Goal: Task Accomplishment & Management: Manage account settings

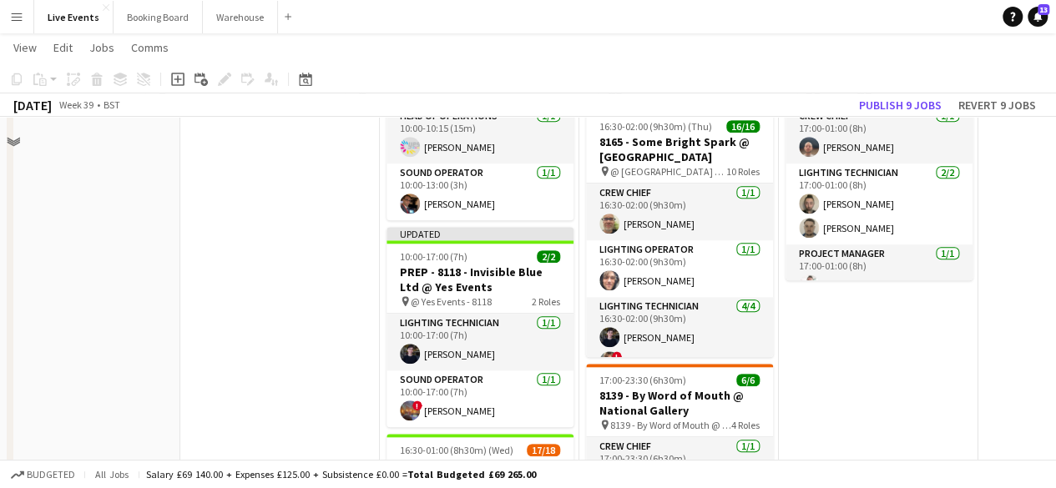
scroll to position [501, 0]
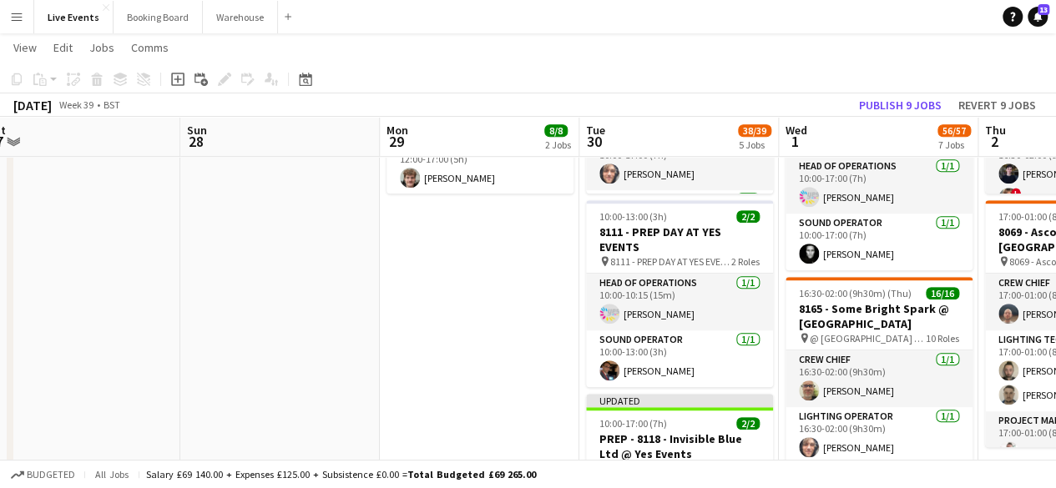
drag, startPoint x: 318, startPoint y: 340, endPoint x: 628, endPoint y: 345, distance: 310.5
click at [669, 350] on app-calendar-viewport "Thu 25 42/42 3 Jobs Fri 26 Sat 27 Sun 28 Mon 29 8/8 2 Jobs Tue 30 38/39 5 Jobs …" at bounding box center [528, 442] width 1056 height 1757
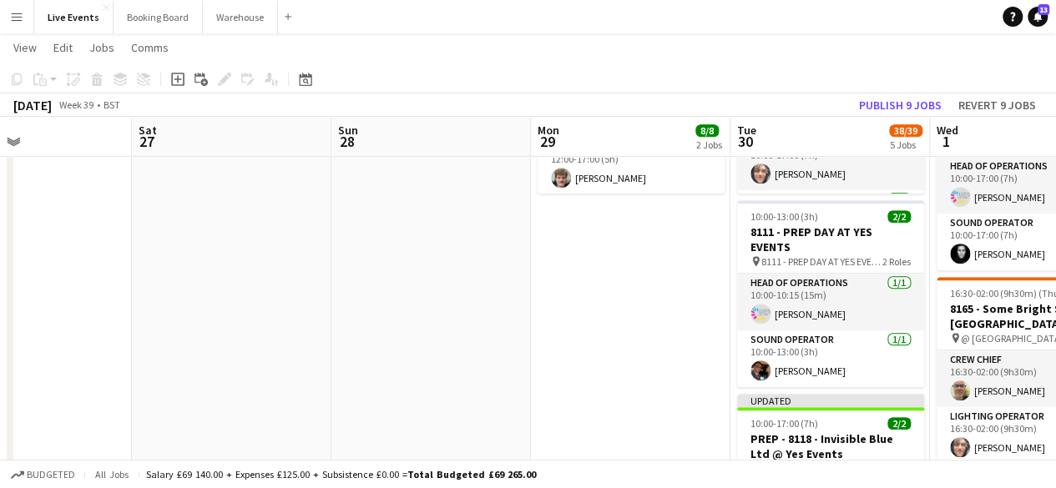
drag, startPoint x: 457, startPoint y: 338, endPoint x: 730, endPoint y: 337, distance: 272.9
click at [663, 337] on app-calendar-viewport "Wed 24 9/9 3 Jobs Thu 25 42/42 3 Jobs Fri 26 Sat 27 Sun 28 Mon 29 8/8 2 Jobs Tu…" at bounding box center [528, 442] width 1056 height 1757
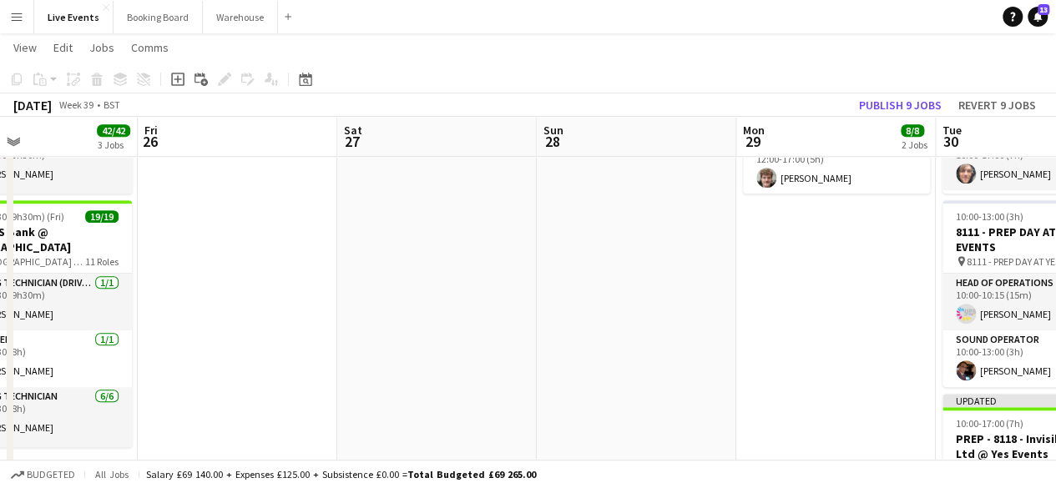
drag, startPoint x: 420, startPoint y: 335, endPoint x: 750, endPoint y: 335, distance: 329.7
click at [737, 335] on app-calendar-viewport "Tue 23 53/53 5 Jobs Wed 24 9/9 3 Jobs Thu 25 42/42 3 Jobs Fri 26 Sat 27 Sun 28 …" at bounding box center [528, 442] width 1056 height 1757
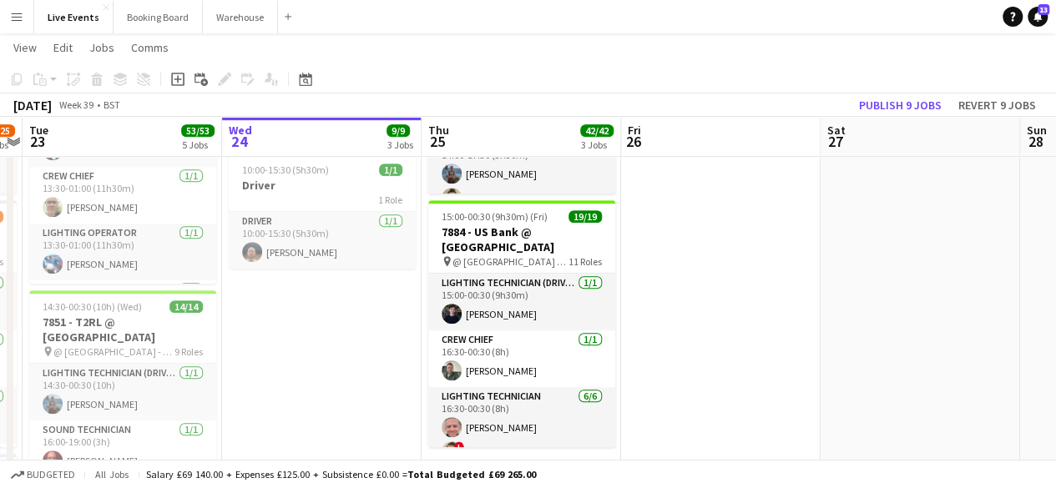
drag, startPoint x: 529, startPoint y: 328, endPoint x: 746, endPoint y: 332, distance: 217.0
click at [747, 331] on app-calendar-viewport "Sun 21 9/9 1 Job Mon 22 24/25 5 Jobs Tue 23 53/53 5 Jobs Wed 24 9/9 3 Jobs Thu …" at bounding box center [528, 442] width 1056 height 1757
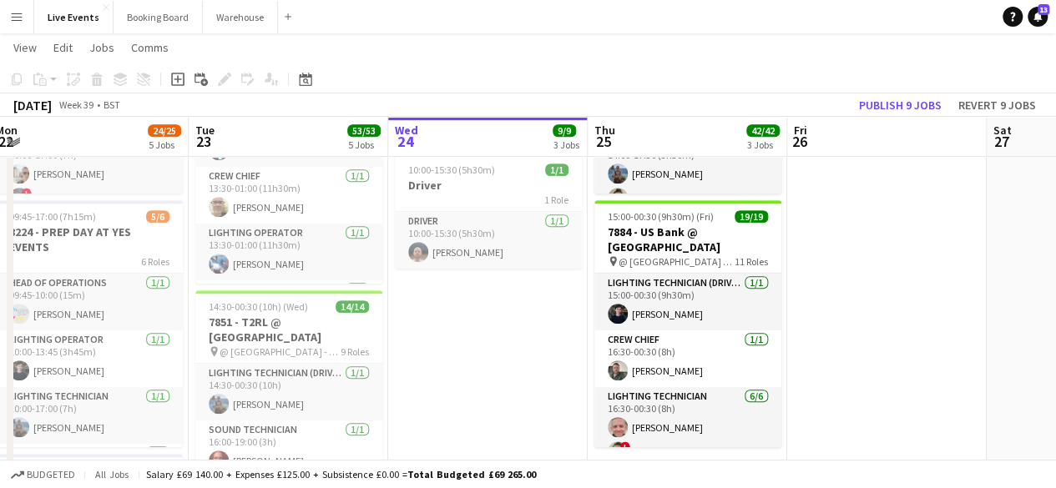
drag, startPoint x: 474, startPoint y: 350, endPoint x: 588, endPoint y: 350, distance: 114.3
click at [590, 348] on app-calendar-viewport "Sat 20 31/32 2 Jobs Sun 21 9/9 1 Job Mon 22 24/25 5 Jobs Tue 23 53/53 5 Jobs We…" at bounding box center [528, 442] width 1056 height 1757
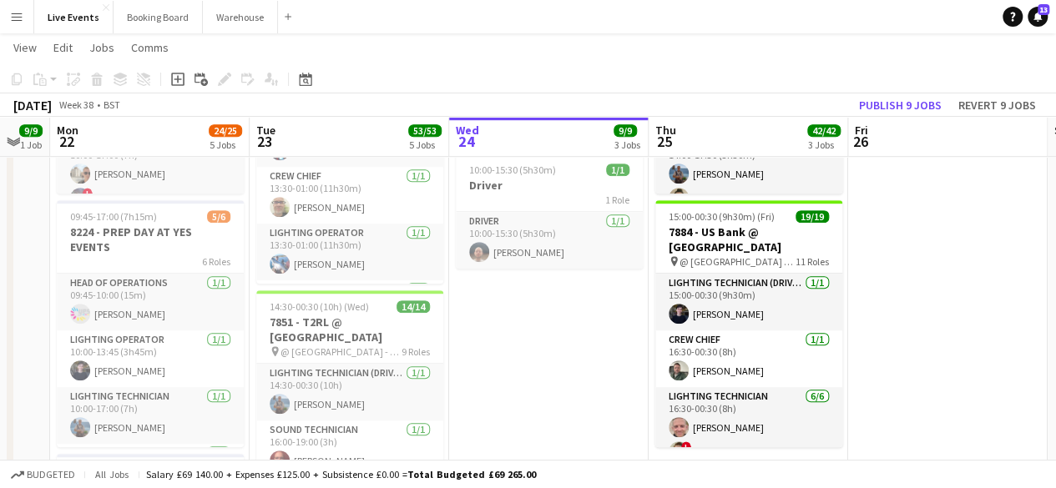
scroll to position [0, 342]
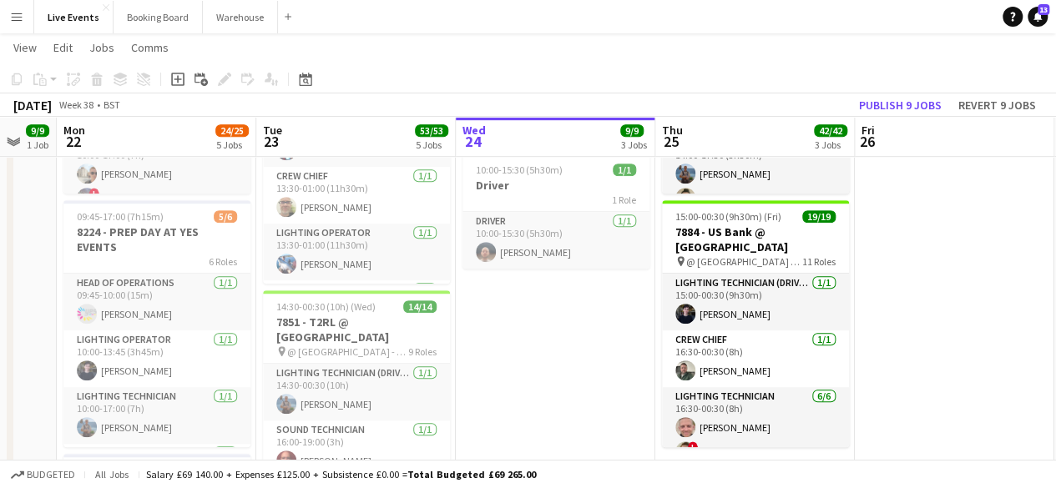
drag, startPoint x: 493, startPoint y: 351, endPoint x: 560, endPoint y: 355, distance: 66.9
click at [560, 355] on app-calendar-viewport "Sat 20 31/32 2 Jobs Sun 21 9/9 1 Job Mon 22 24/25 5 Jobs Tue 23 53/53 5 Jobs We…" at bounding box center [528, 442] width 1056 height 1757
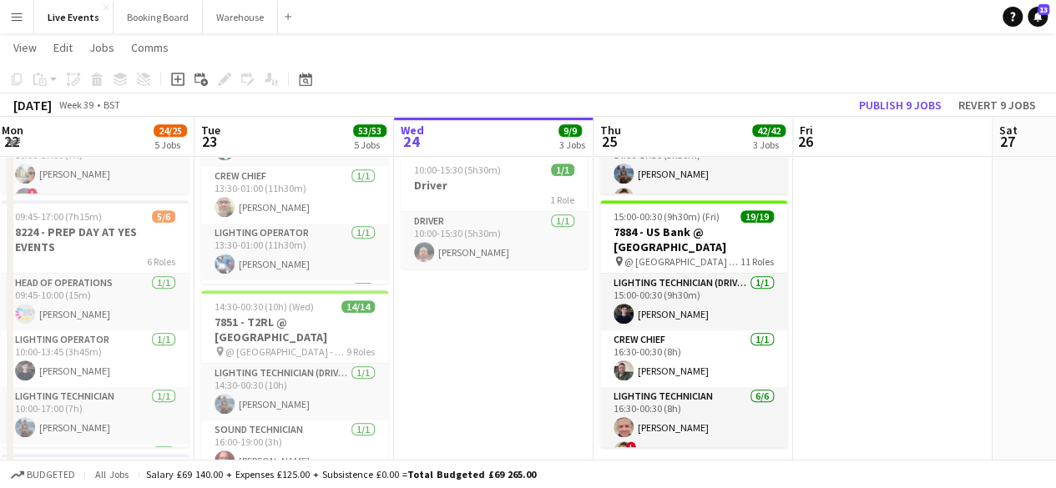
scroll to position [0, 437]
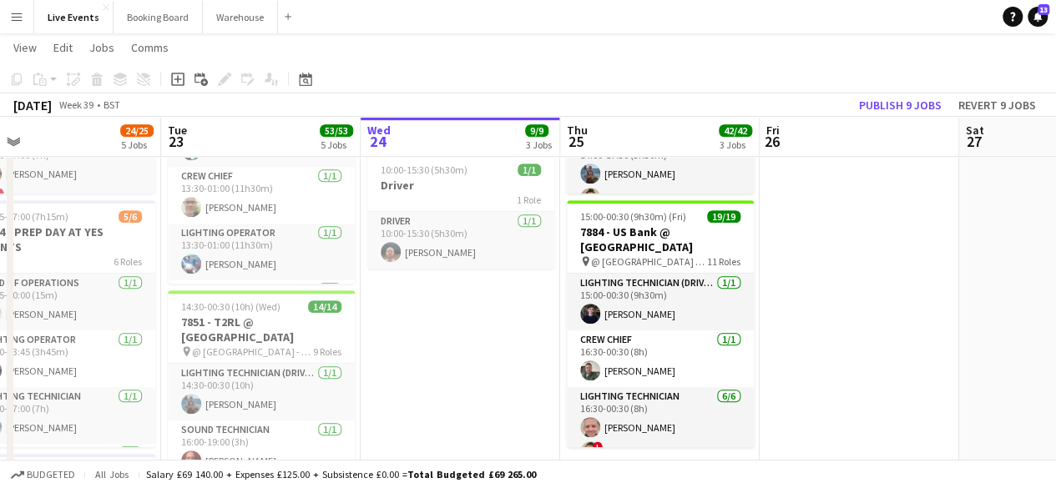
drag, startPoint x: 965, startPoint y: 318, endPoint x: 867, endPoint y: 281, distance: 104.3
click at [871, 285] on app-calendar-viewport "Sat 20 31/32 2 Jobs Sun 21 9/9 1 Job Mon 22 24/25 5 Jobs Tue 23 53/53 5 Jobs We…" at bounding box center [528, 442] width 1056 height 1757
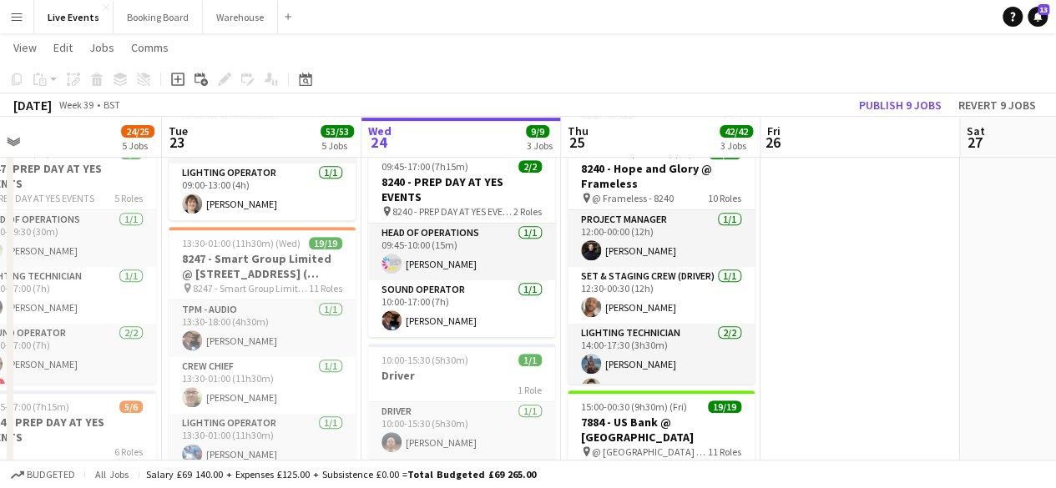
scroll to position [315, 0]
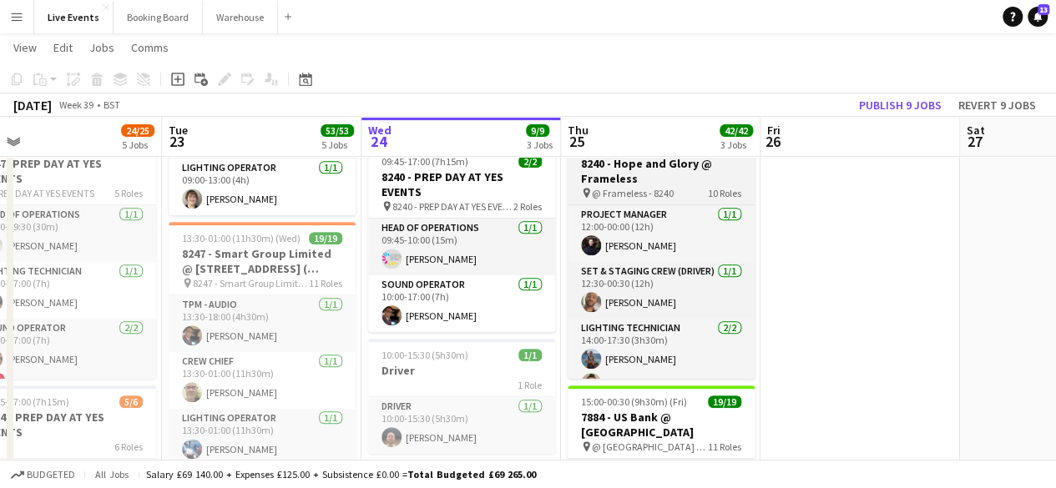
click at [710, 175] on h3 "8240 - Hope and Glory @ Frameless" at bounding box center [661, 171] width 187 height 30
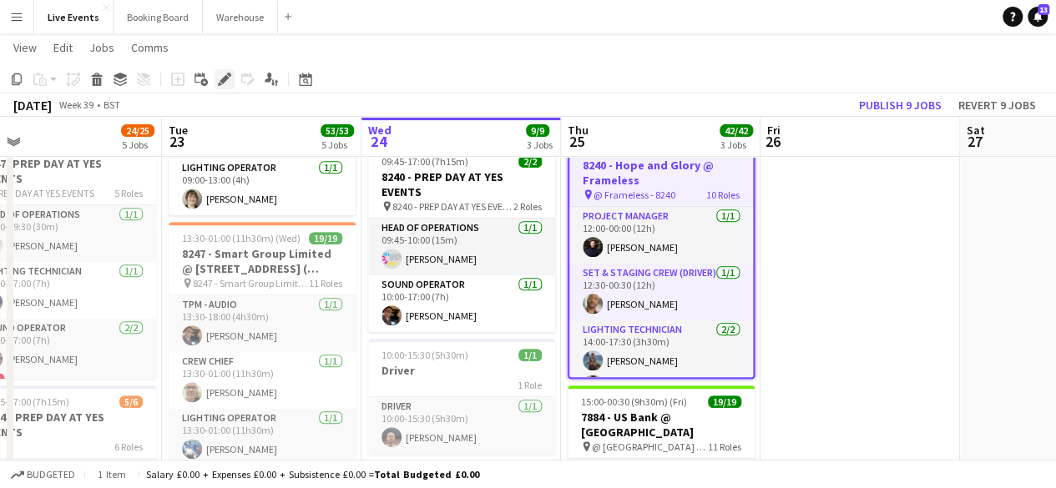
click at [224, 78] on icon at bounding box center [224, 79] width 9 height 9
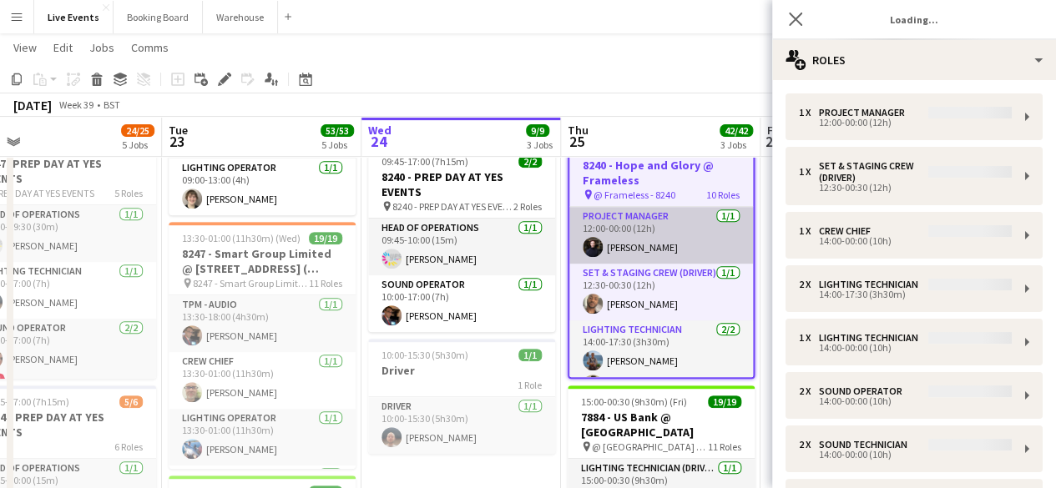
type input "**********"
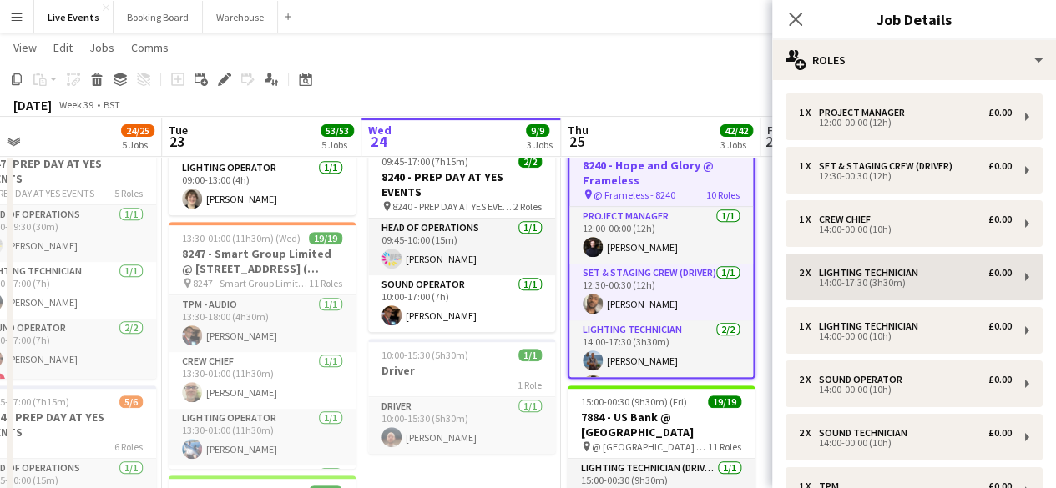
scroll to position [301, 0]
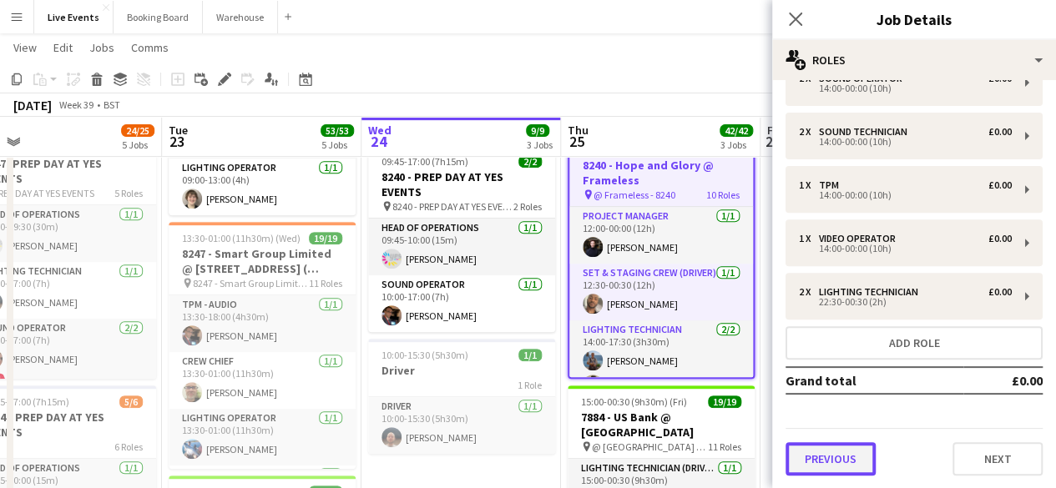
click at [859, 462] on button "Previous" at bounding box center [830, 458] width 90 height 33
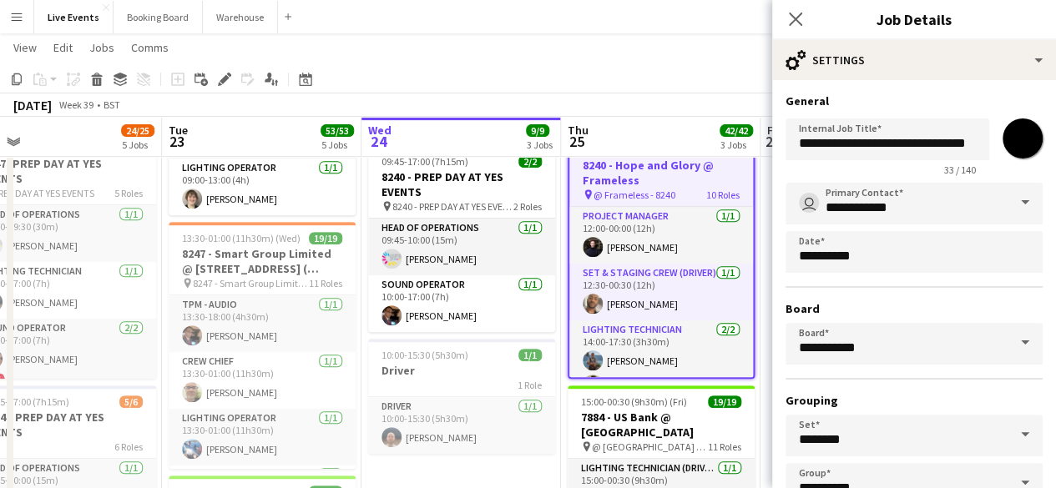
scroll to position [110, 0]
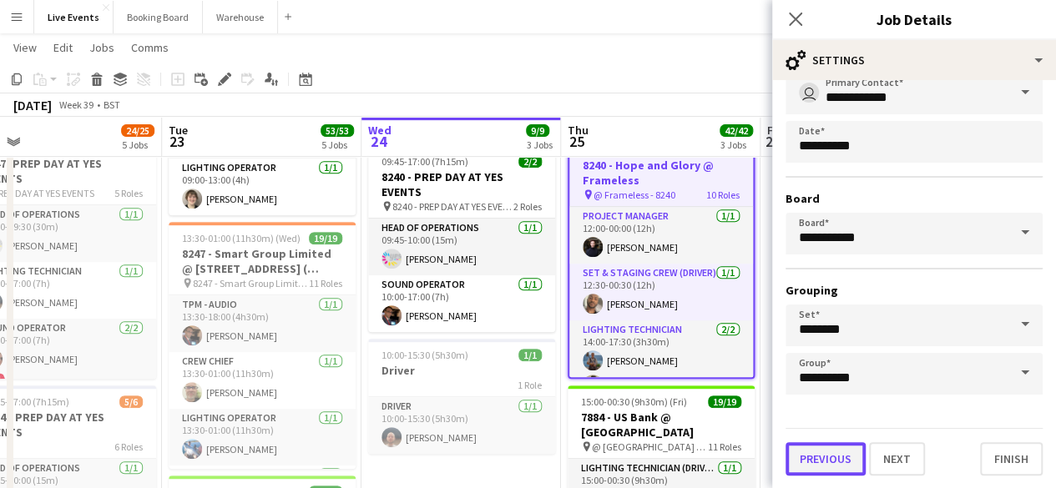
click at [825, 457] on button "Previous" at bounding box center [825, 458] width 80 height 33
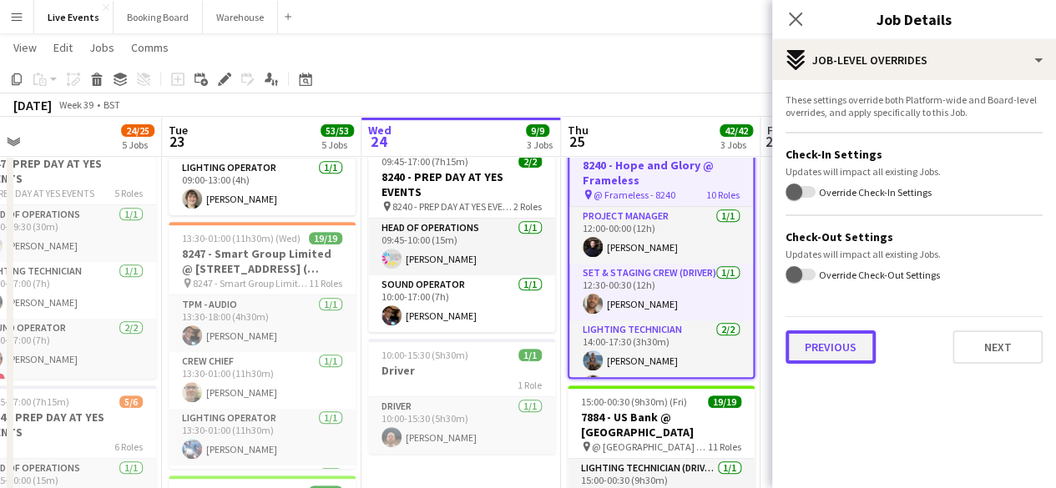
click at [827, 360] on button "Previous" at bounding box center [830, 347] width 90 height 33
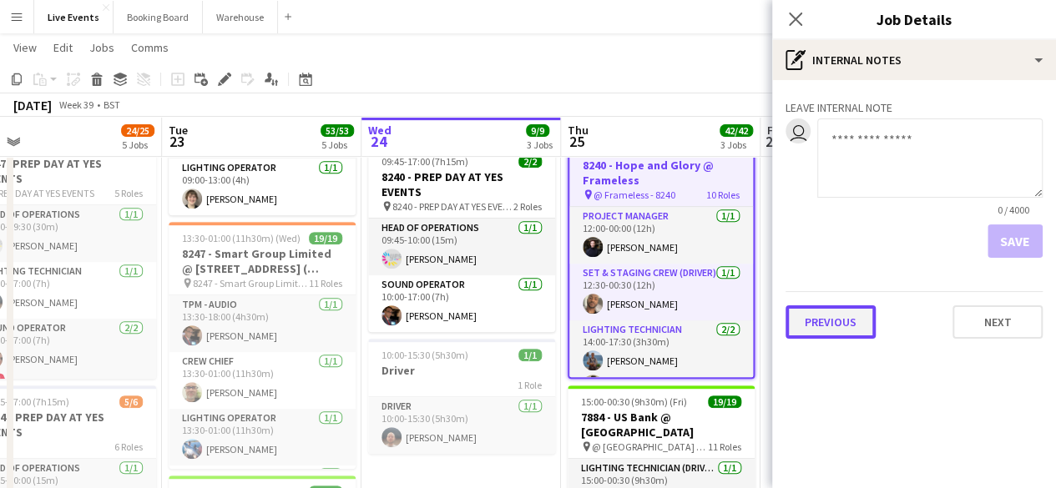
click at [840, 326] on button "Previous" at bounding box center [830, 321] width 90 height 33
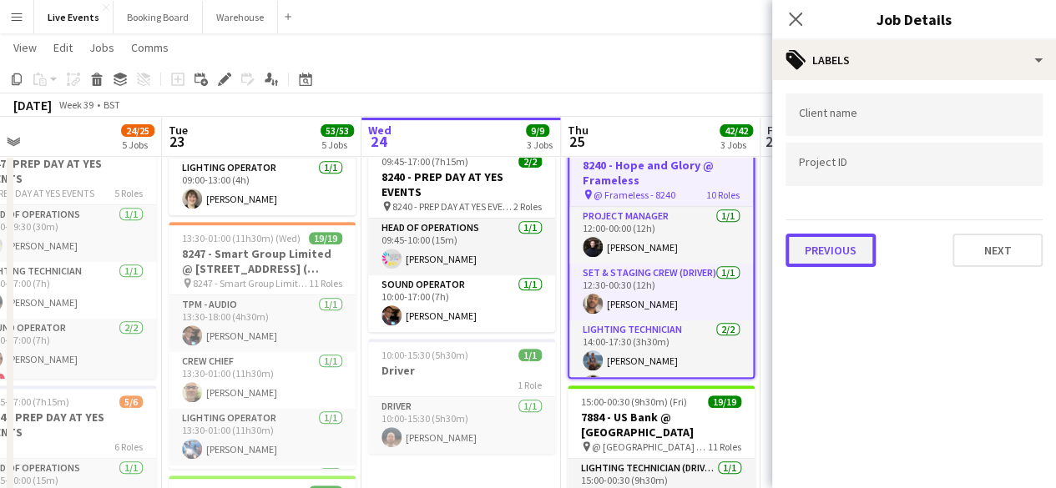
click at [840, 257] on button "Previous" at bounding box center [830, 250] width 90 height 33
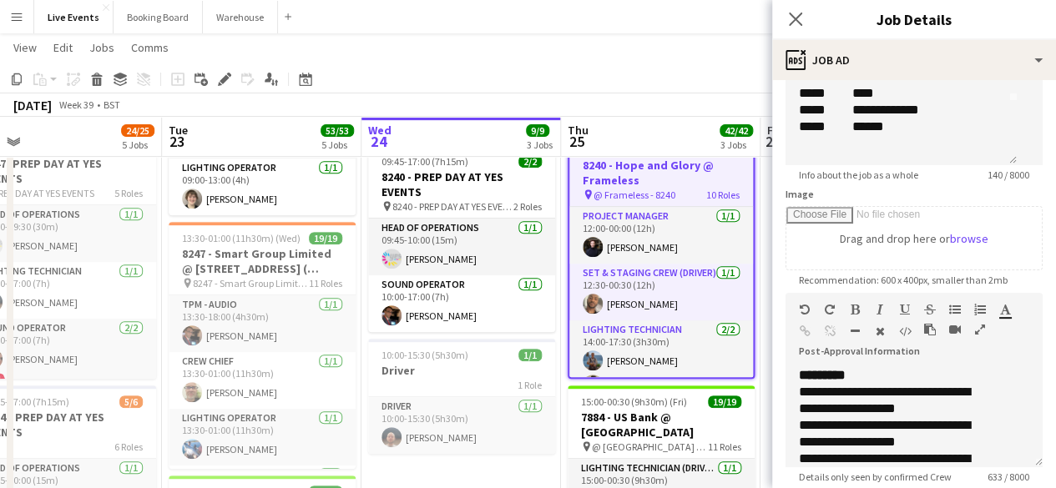
scroll to position [444, 0]
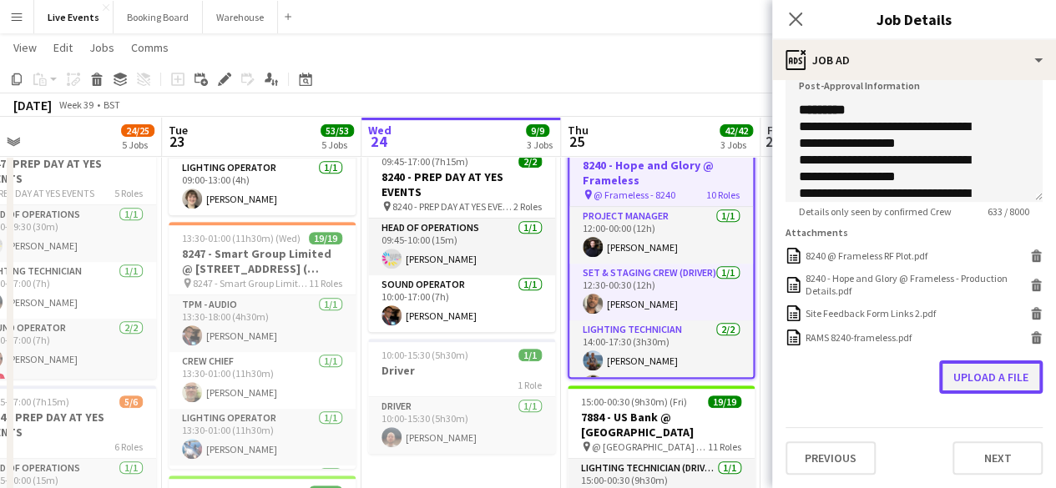
click at [964, 383] on button "Upload a file" at bounding box center [990, 377] width 103 height 33
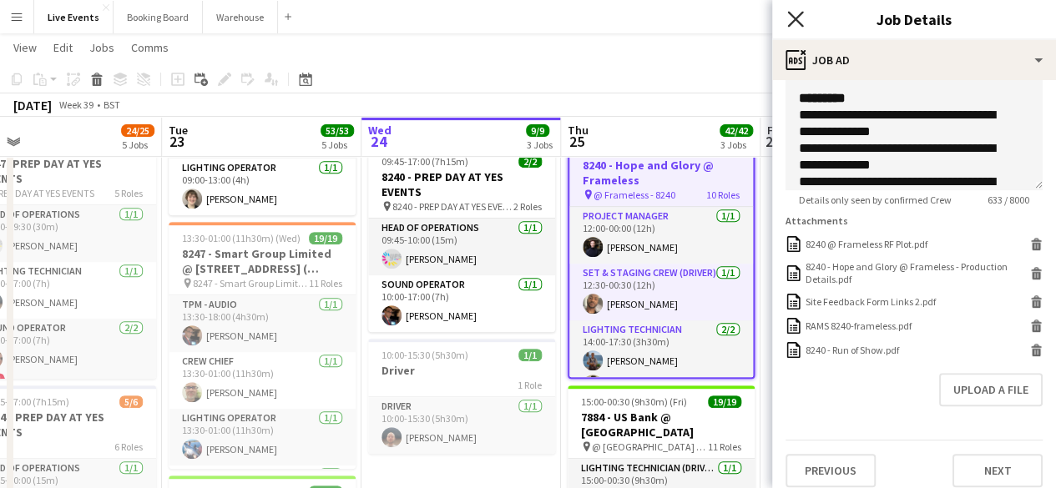
click at [795, 20] on icon at bounding box center [795, 19] width 16 height 16
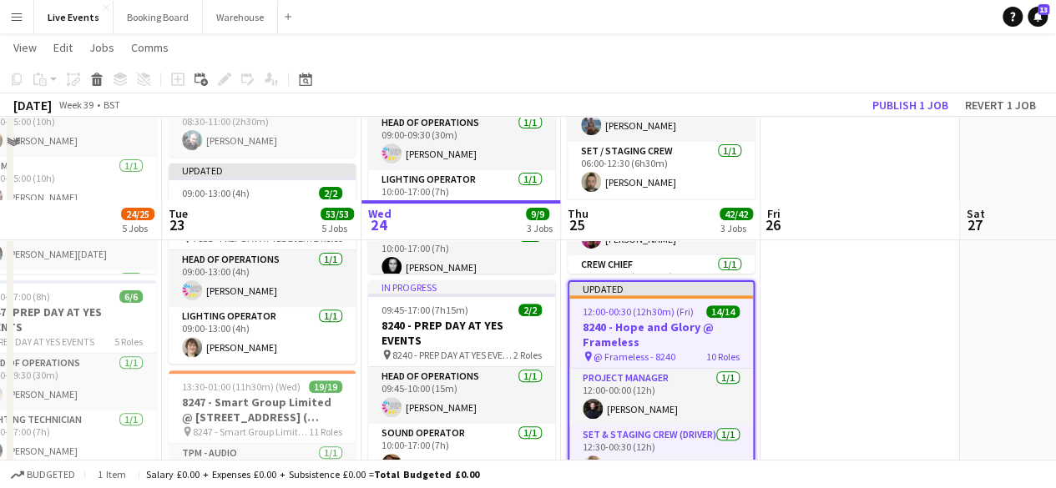
scroll to position [250, 0]
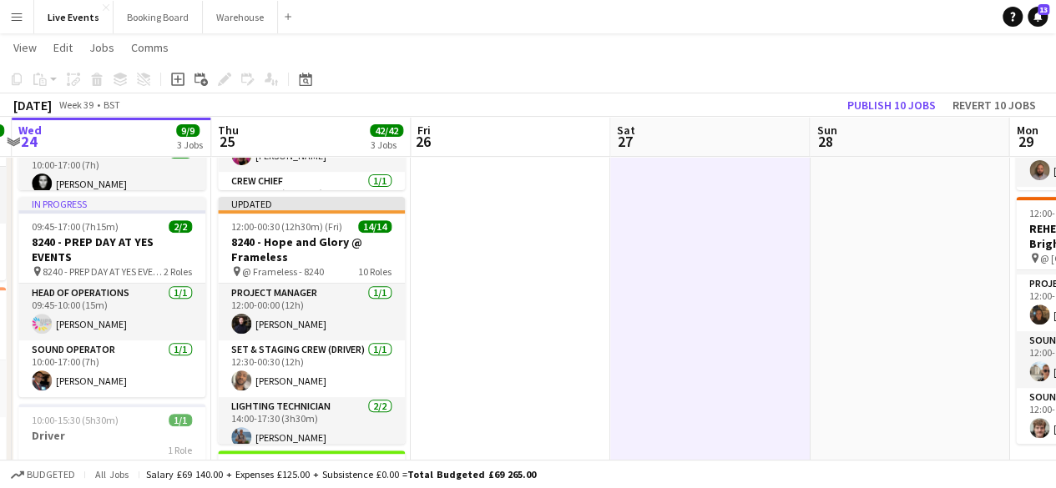
drag, startPoint x: 818, startPoint y: 275, endPoint x: 468, endPoint y: 301, distance: 350.7
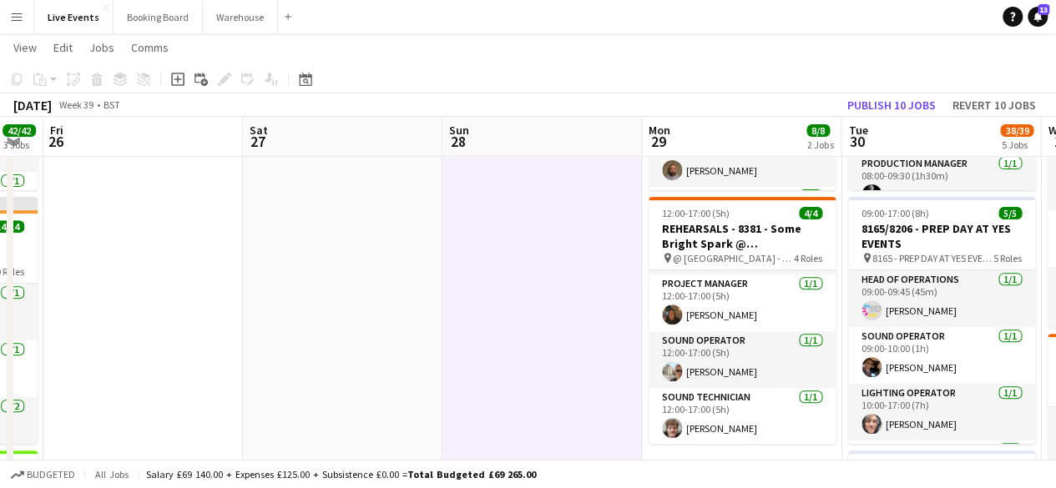
drag, startPoint x: 423, startPoint y: 293, endPoint x: 411, endPoint y: 290, distance: 13.0
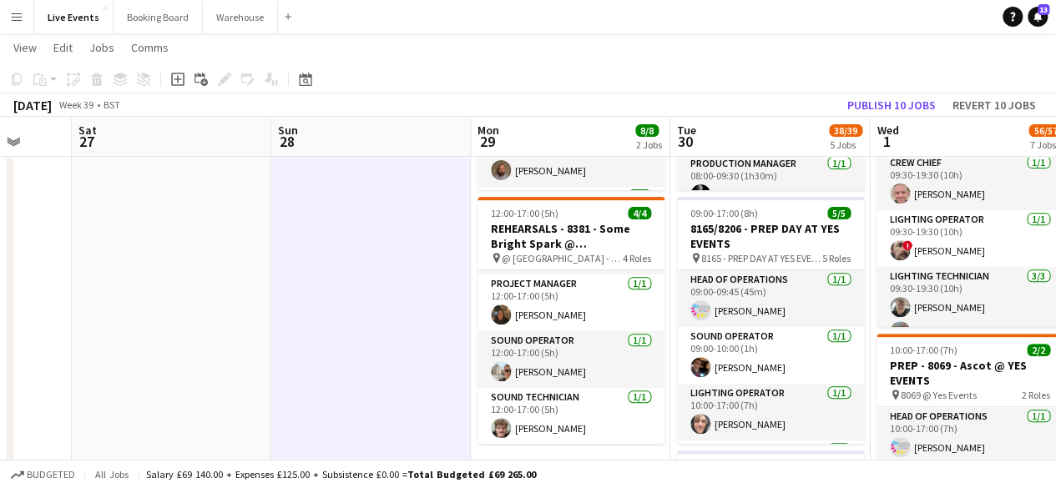
drag, startPoint x: 487, startPoint y: 286, endPoint x: 316, endPoint y: 257, distance: 172.8
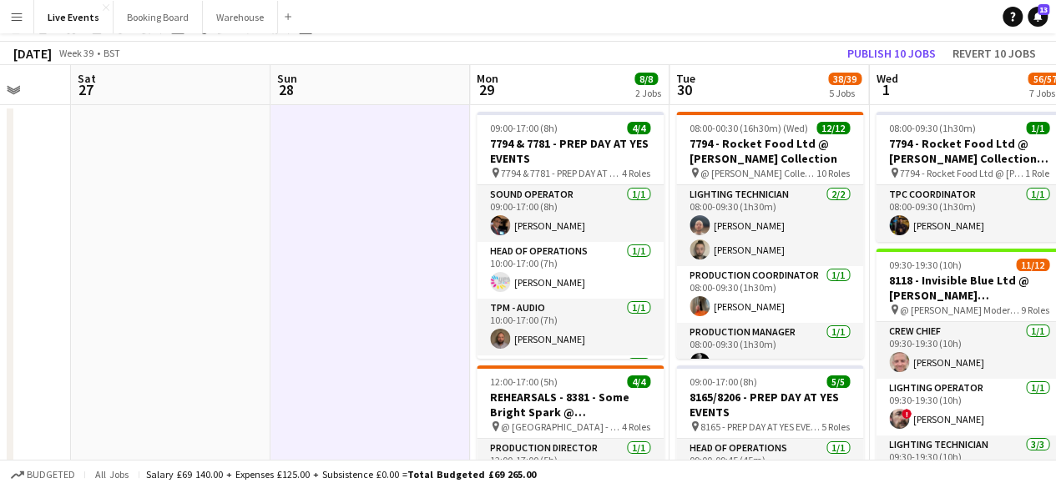
scroll to position [0, 0]
